Goal: Navigation & Orientation: Find specific page/section

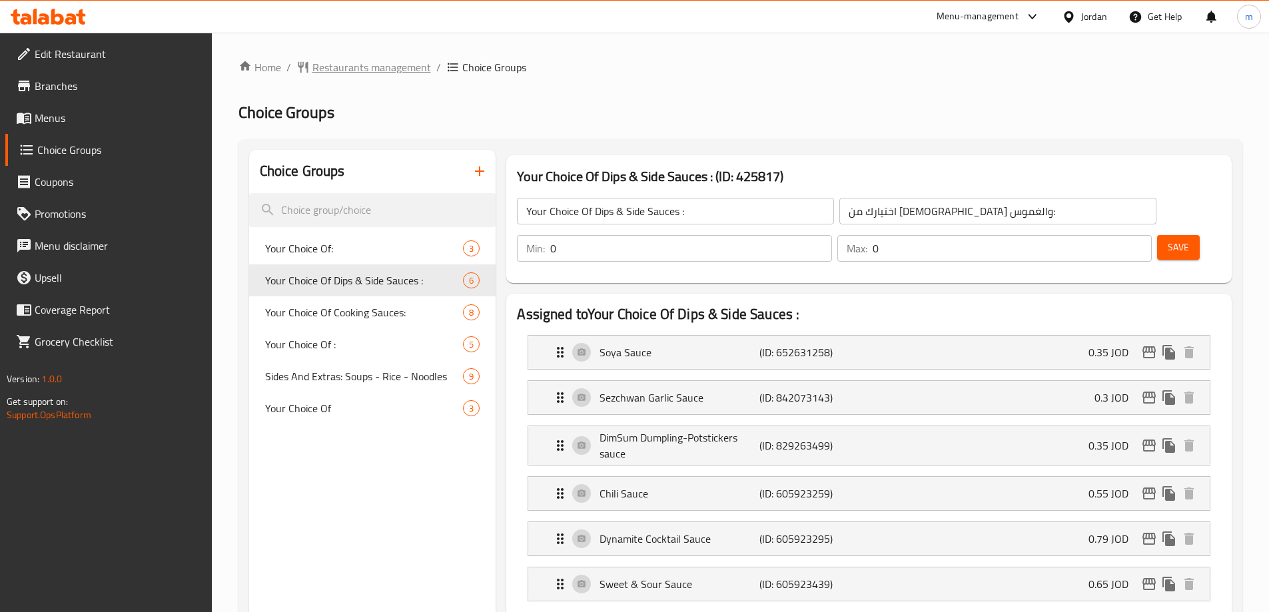
click at [340, 66] on span "Restaurants management" at bounding box center [371, 67] width 119 height 16
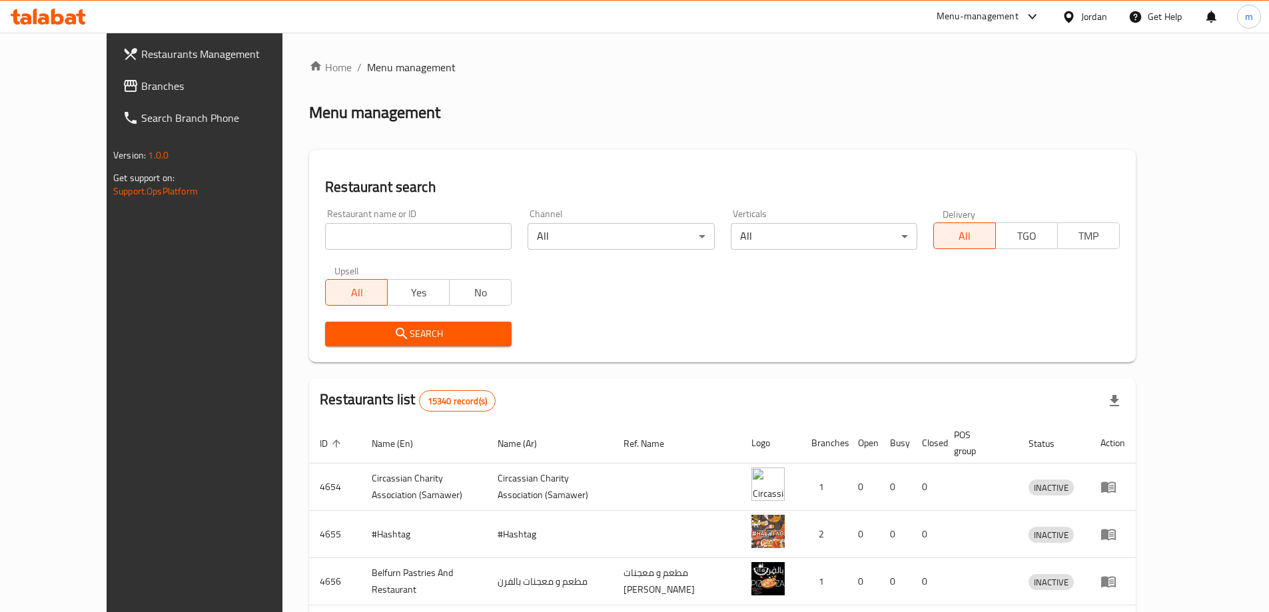
click at [1090, 11] on div "Jordan" at bounding box center [1094, 16] width 26 height 15
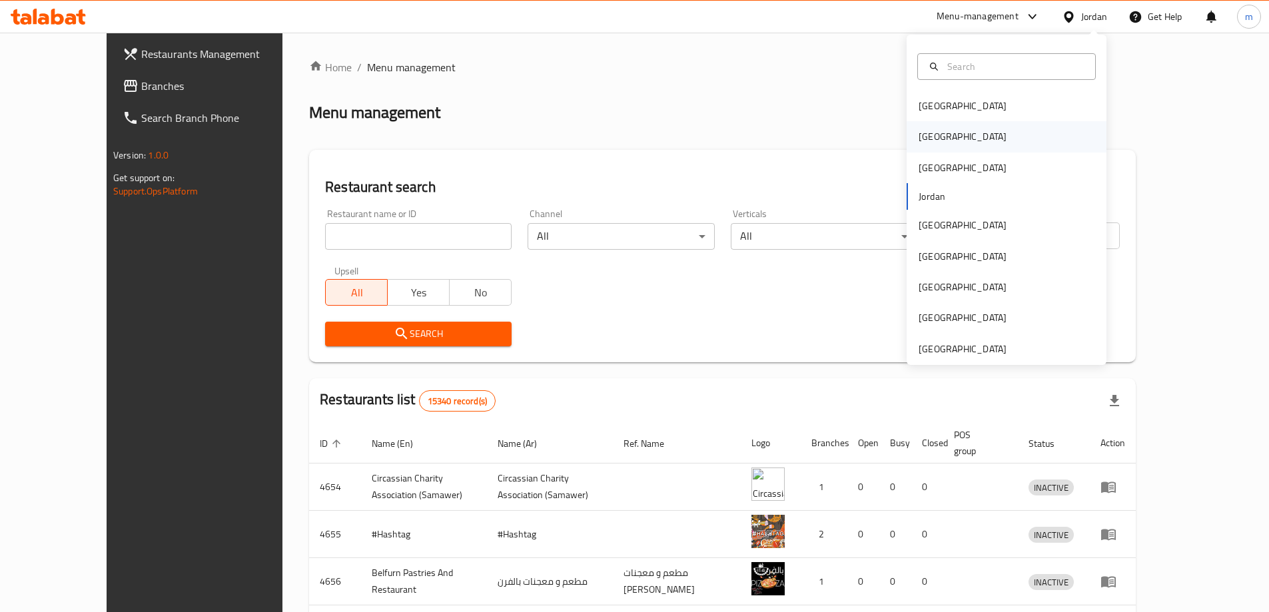
click at [968, 130] on div "[GEOGRAPHIC_DATA]" at bounding box center [1006, 136] width 200 height 31
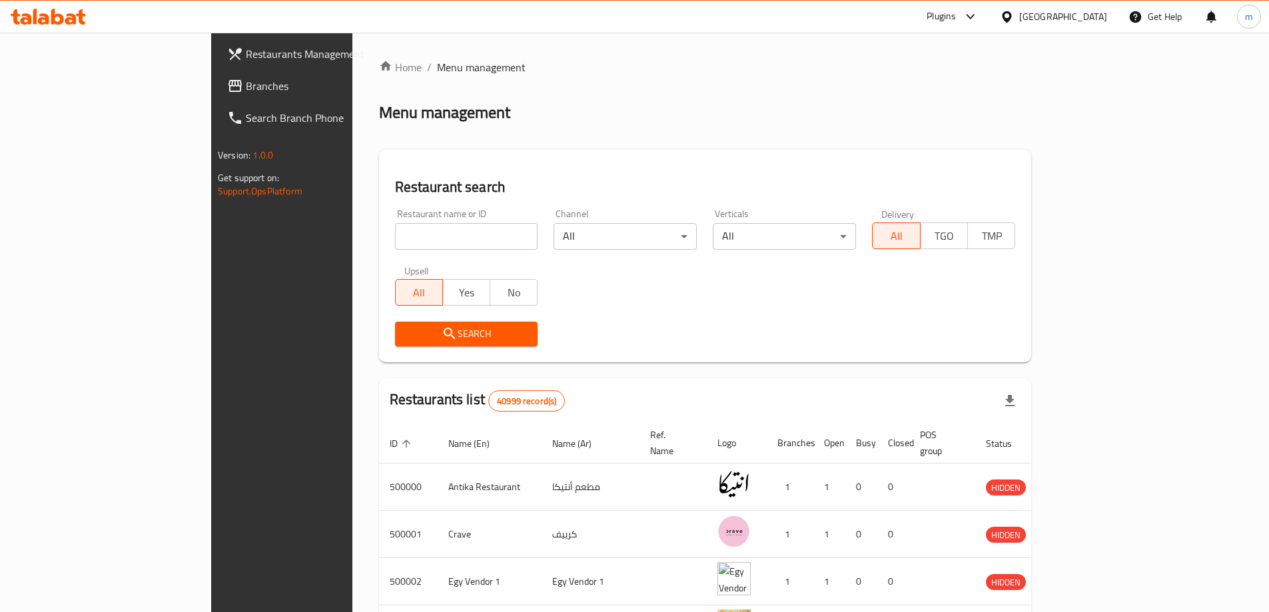
click at [211, 87] on div "Restaurants Management Branches Search Branch Phone Version: 1.0.0 Get support …" at bounding box center [634, 510] width 847 height 954
click at [246, 87] on span "Branches" at bounding box center [329, 86] width 167 height 16
